Goal: Transaction & Acquisition: Book appointment/travel/reservation

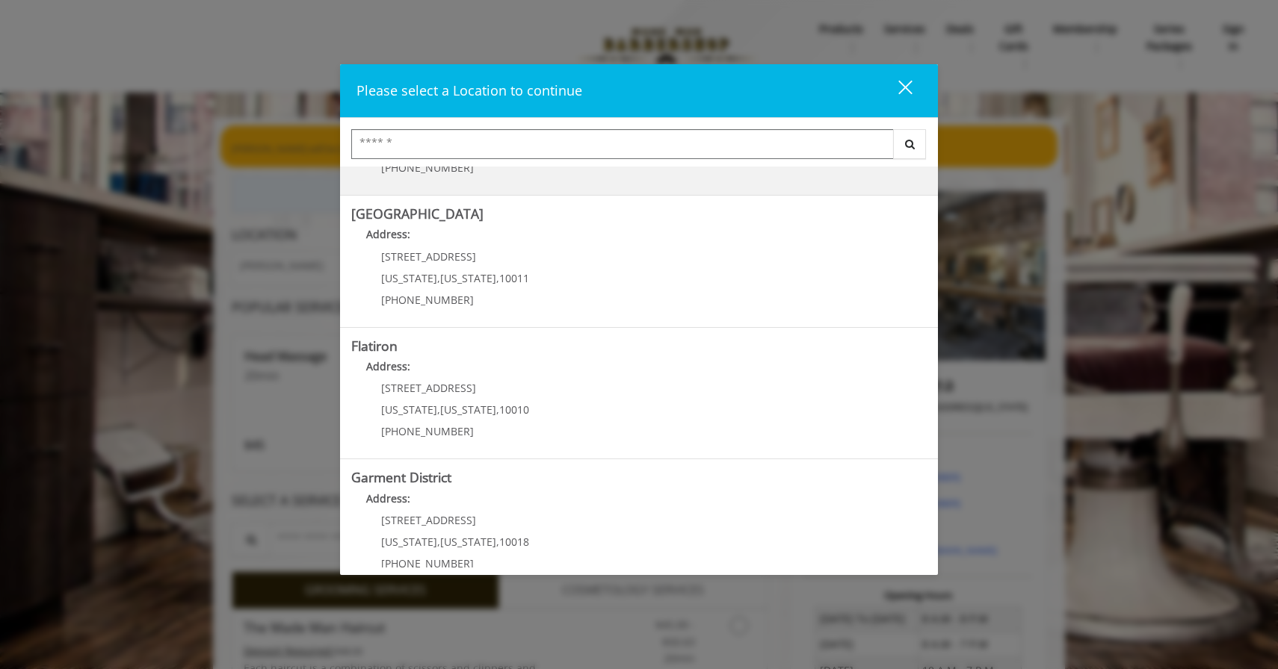
scroll to position [258, 0]
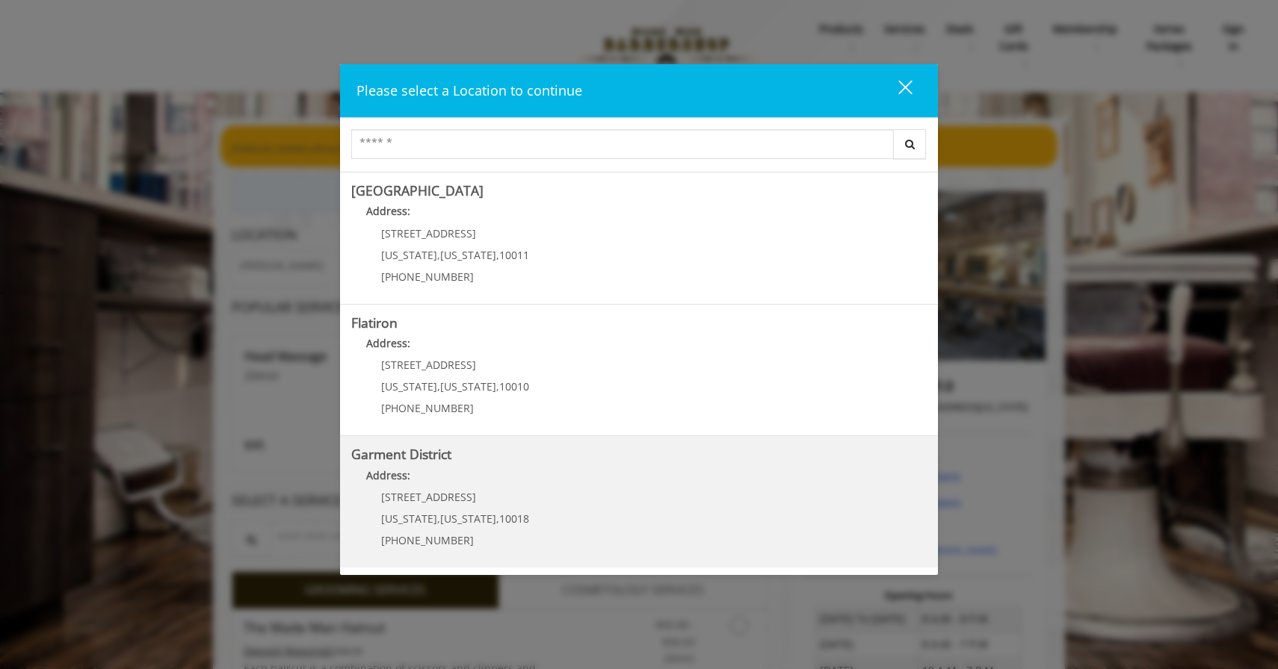
click at [412, 471] on District "Address:" at bounding box center [638, 480] width 575 height 24
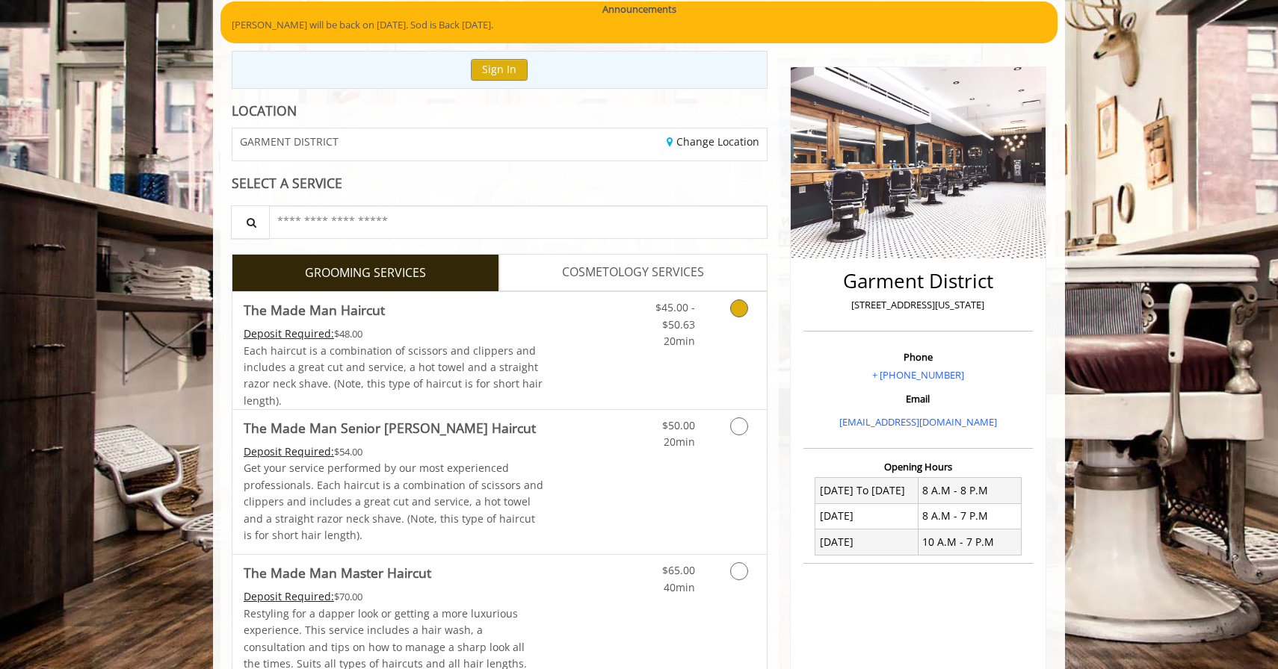
click at [725, 325] on link "Grooming services" at bounding box center [736, 321] width 38 height 58
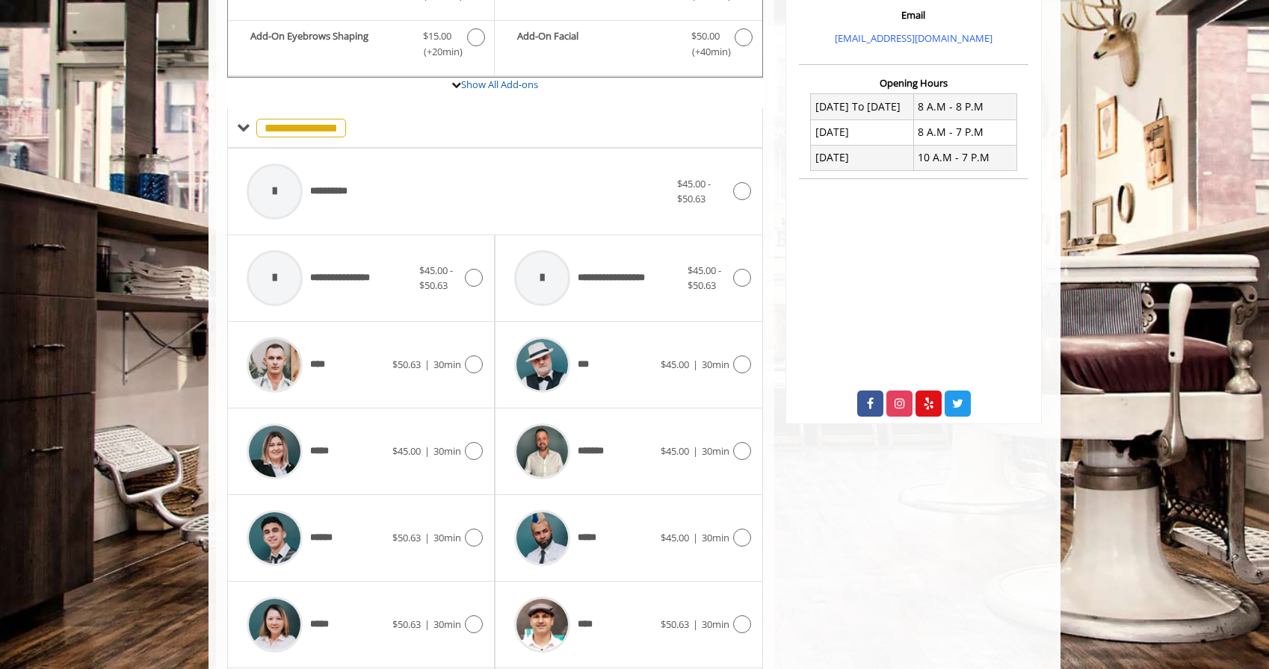
scroll to position [521, 0]
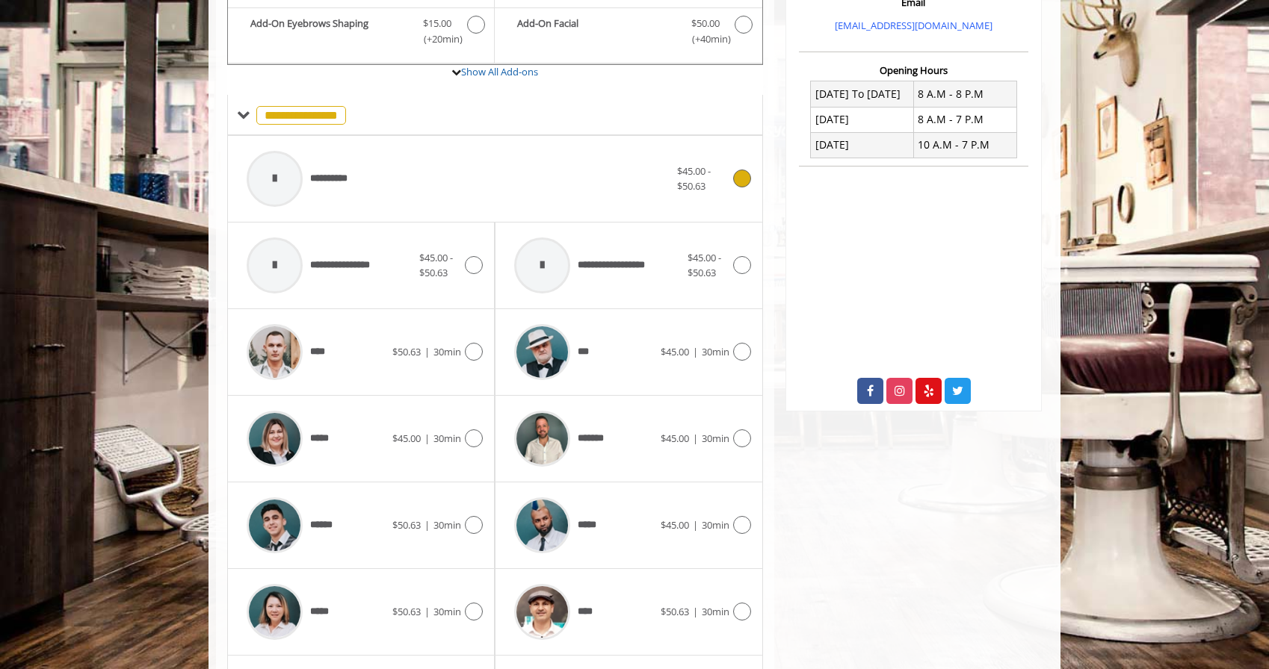
click at [550, 193] on div "**********" at bounding box center [458, 178] width 438 height 71
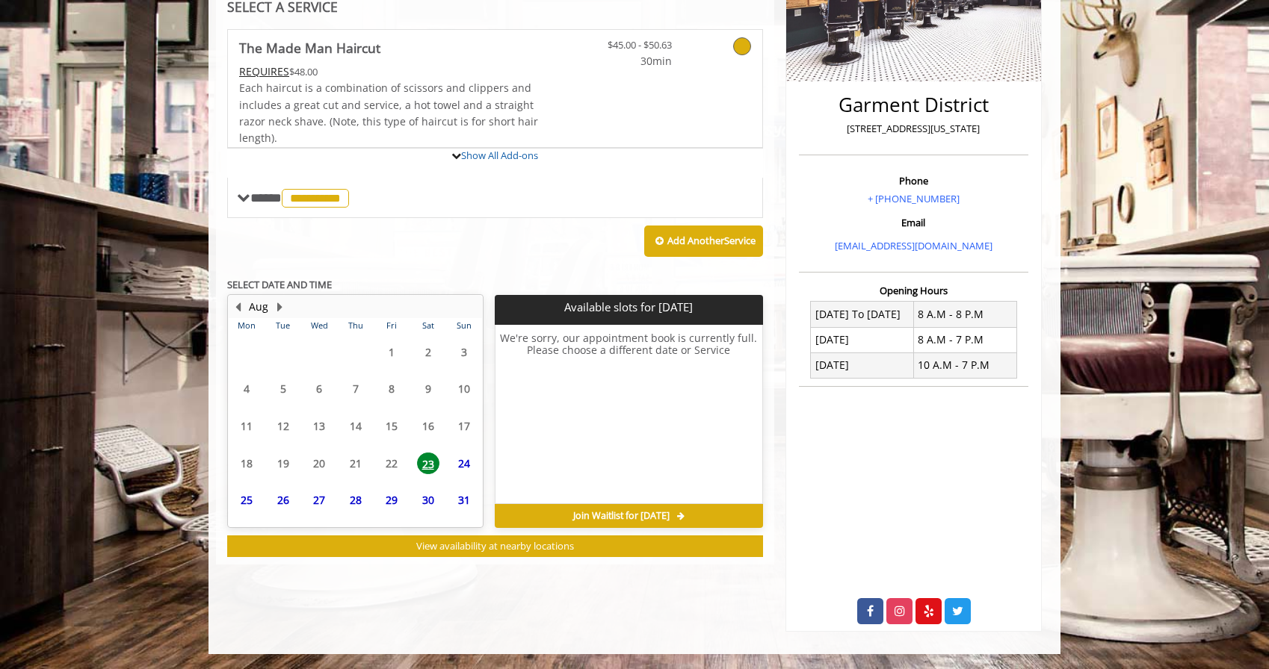
scroll to position [370, 0]
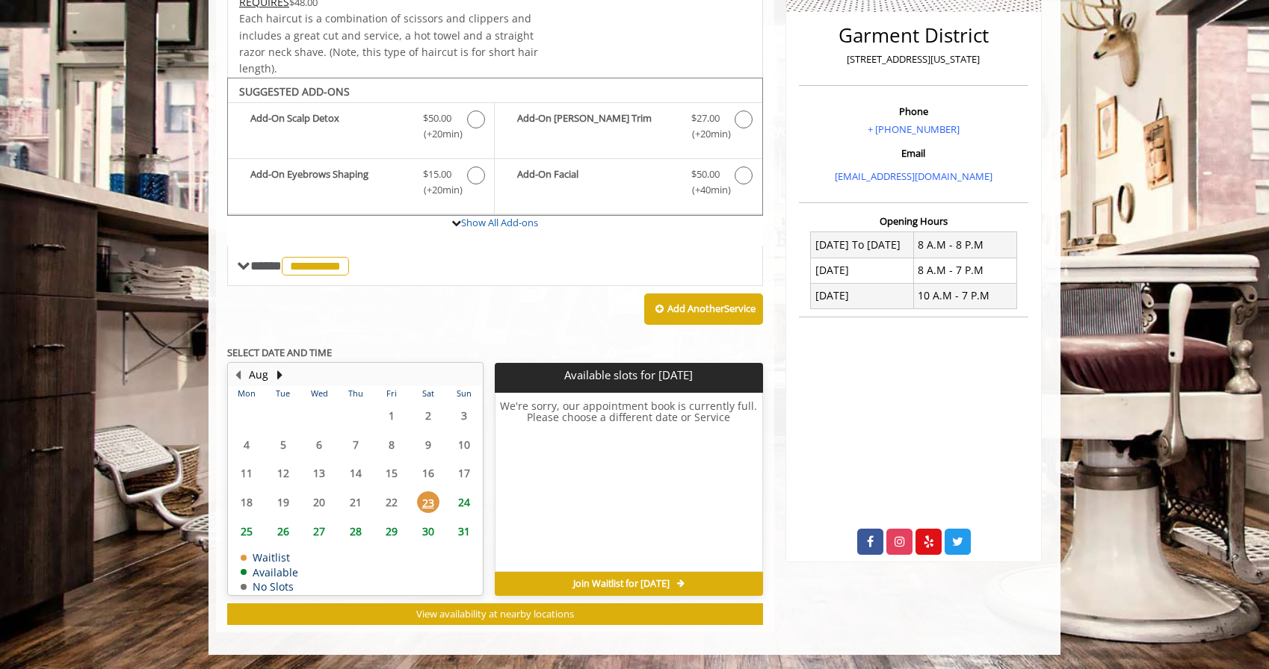
click at [465, 503] on span "24" at bounding box center [464, 503] width 22 height 22
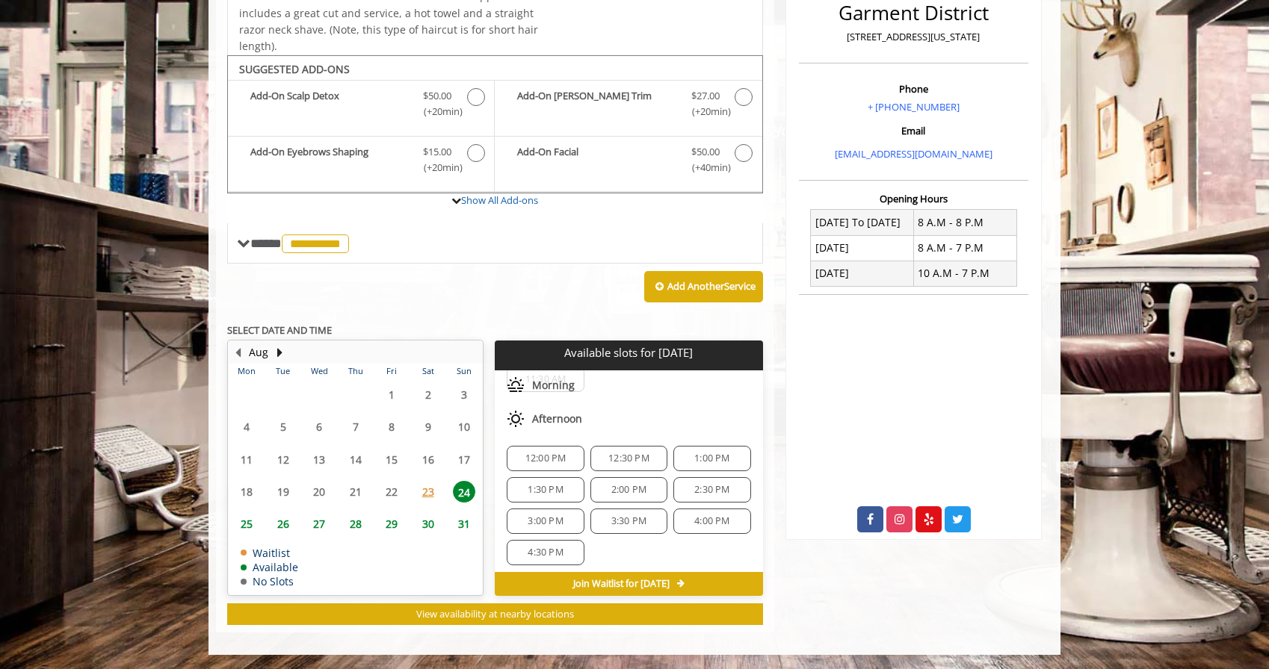
scroll to position [71, 0]
click at [562, 465] on span "12:00 PM" at bounding box center [545, 465] width 41 height 12
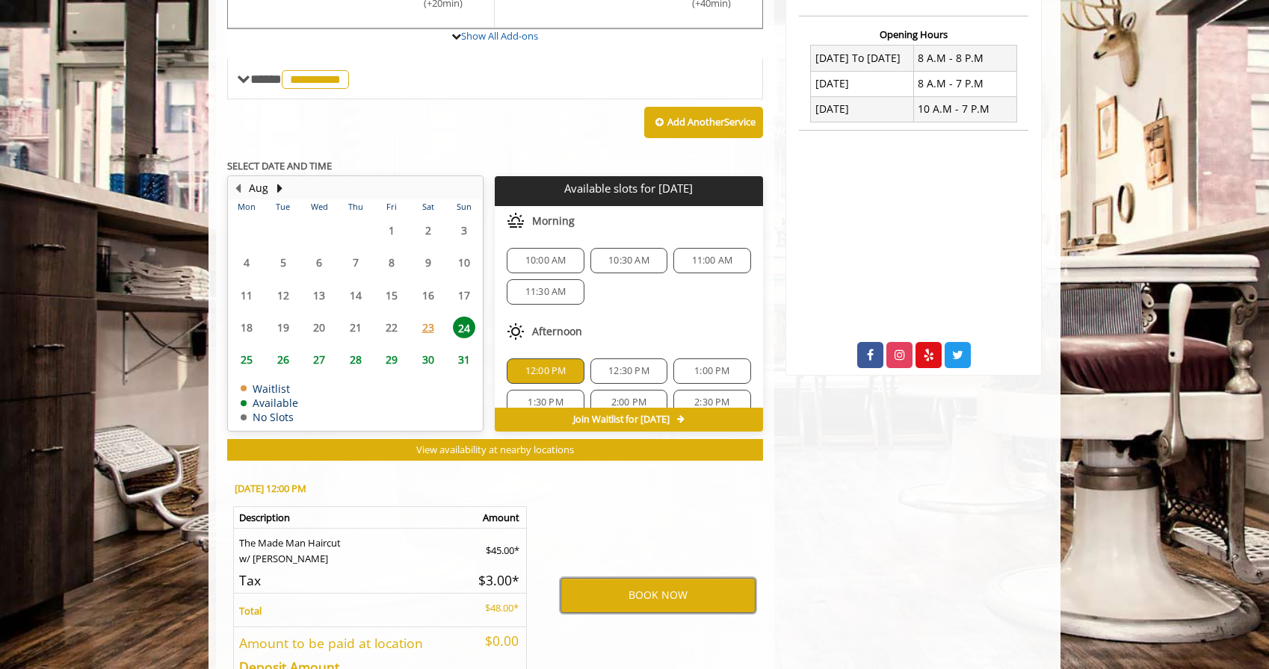
scroll to position [1, 0]
click at [544, 255] on span "10:00 AM" at bounding box center [545, 260] width 41 height 12
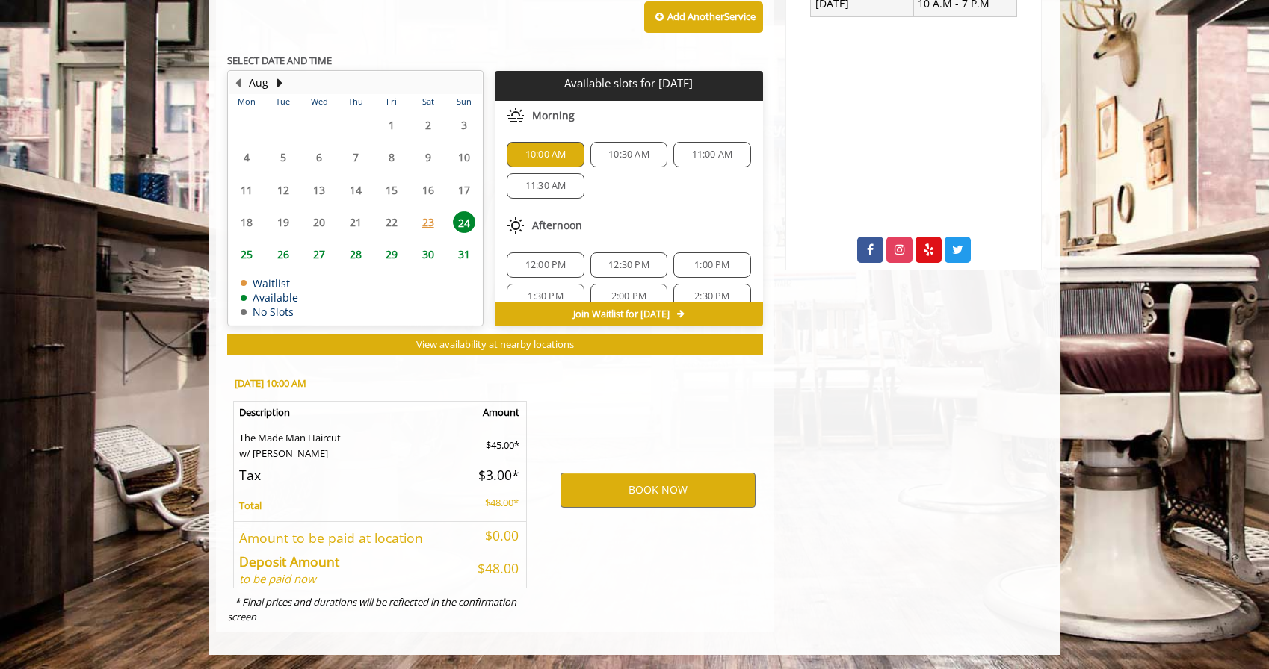
click at [608, 155] on span "10:30 AM" at bounding box center [628, 155] width 41 height 12
